Goal: Transaction & Acquisition: Purchase product/service

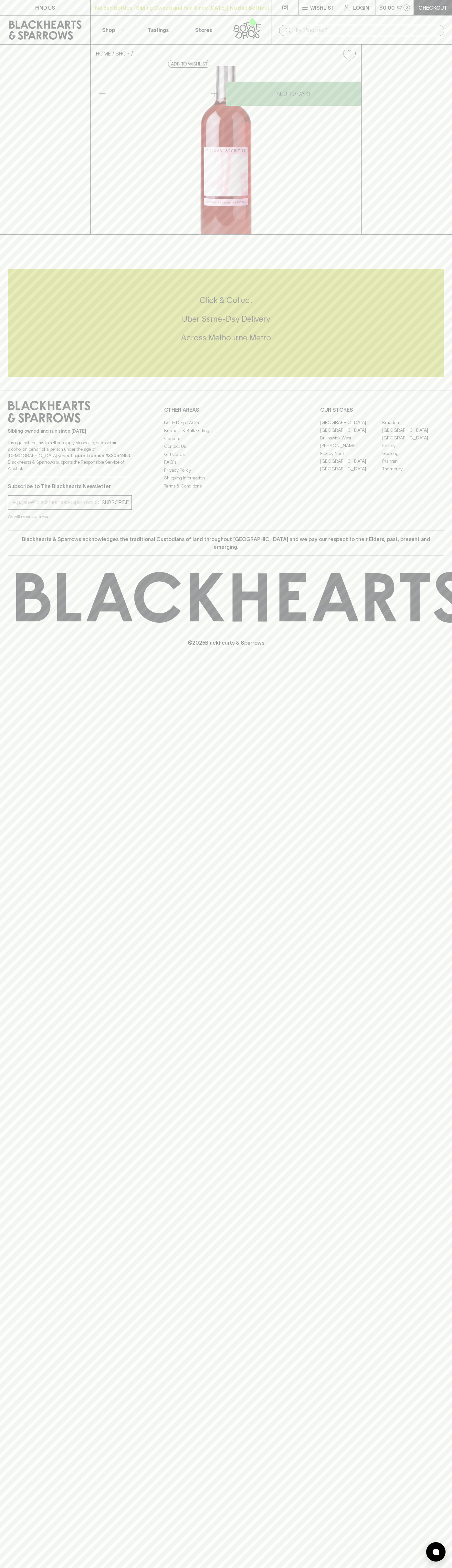
click at [408, 9] on p "0" at bounding box center [406, 8] width 2 height 4
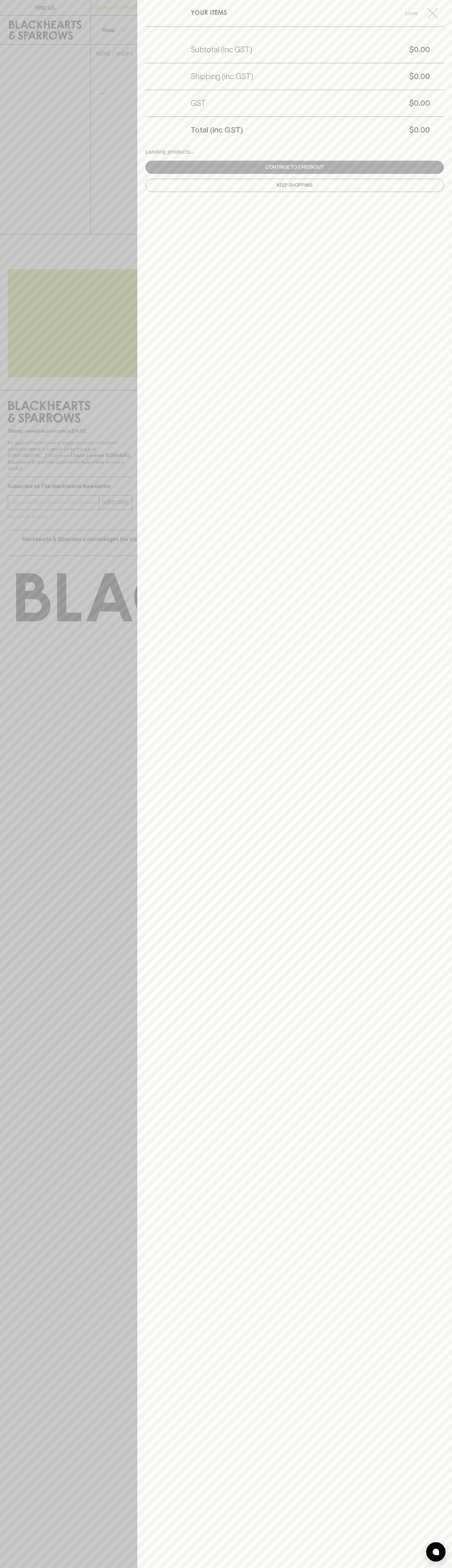
click at [422, 1561] on div "YOUR ITEMS Close Subtotal (inc GST) $0.00 Shipping (inc GST) $0.00 GST $0.00 To…" at bounding box center [294, 784] width 314 height 1568
click at [109, 1567] on html "FIND US | No Bad Bottles | Sibling Owned and Run Since 2006 | No Bad Bottles | …" at bounding box center [226, 784] width 452 height 1568
click at [24, 911] on div at bounding box center [226, 784] width 452 height 1568
